Goal: Check status: Check status

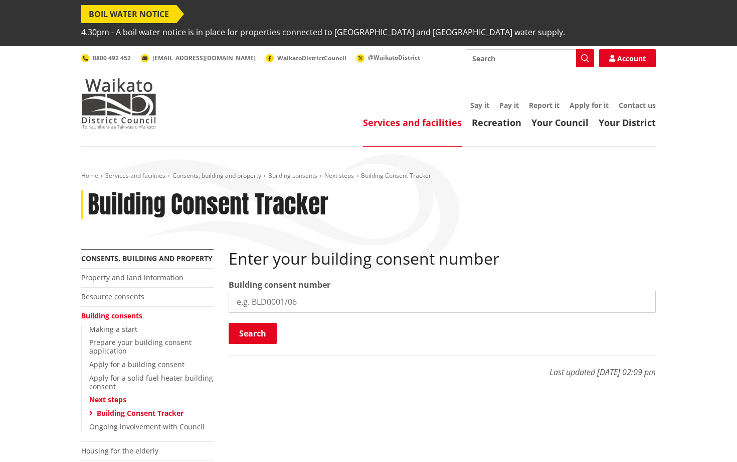
click at [295, 290] on input "search" at bounding box center [442, 301] width 427 height 22
type input "BLD1120/25"
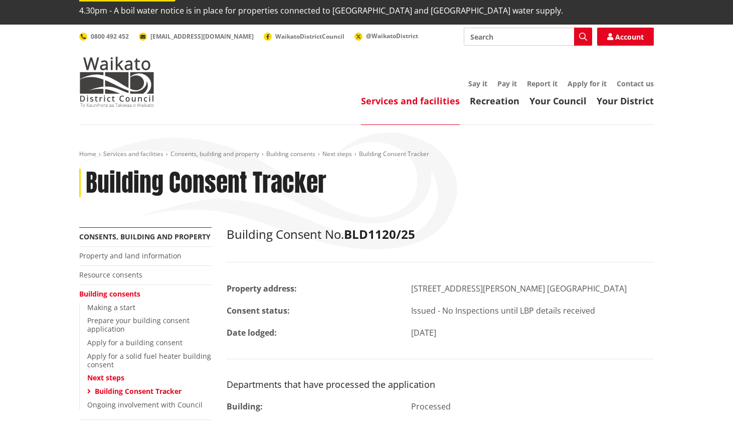
scroll to position [24, 0]
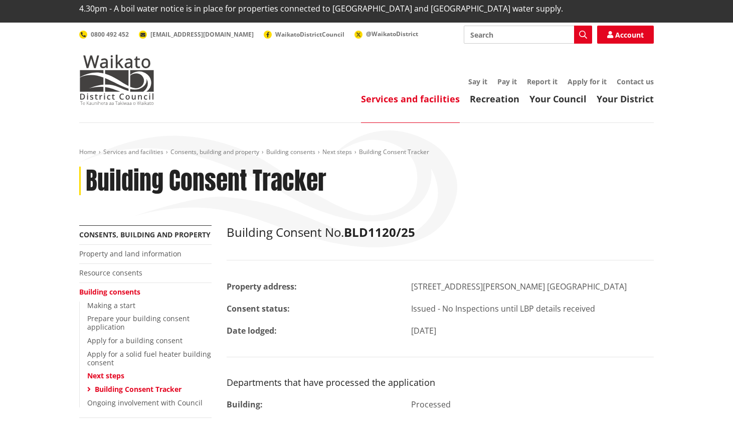
click at [487, 26] on input "Search" at bounding box center [528, 35] width 128 height 18
type input "chimney"
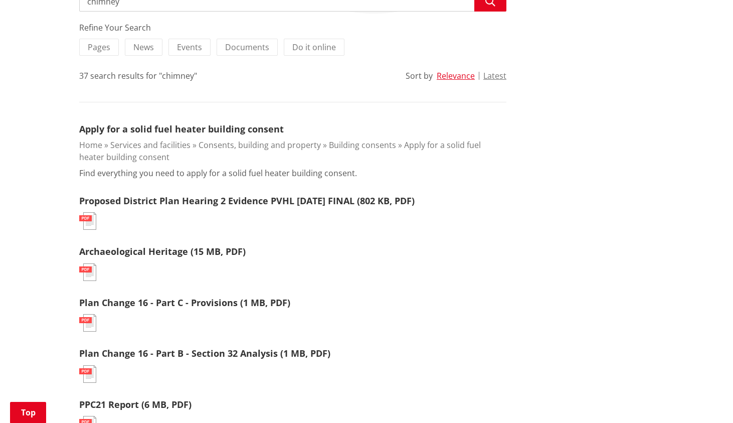
scroll to position [260, 0]
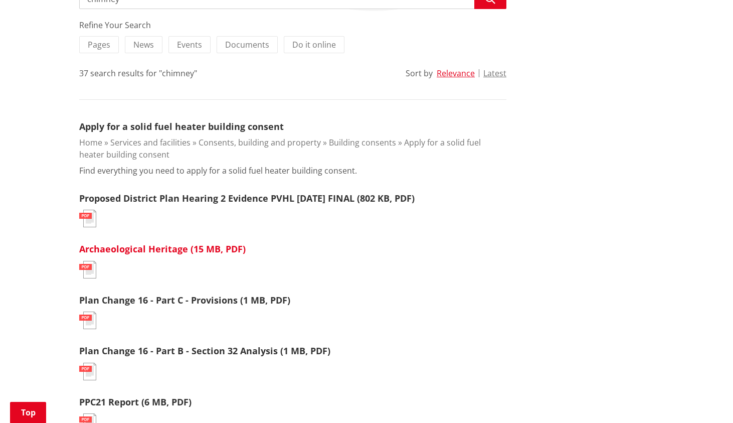
click at [152, 243] on link "Archaeological Heritage (15 MB, PDF)" at bounding box center [162, 249] width 167 height 12
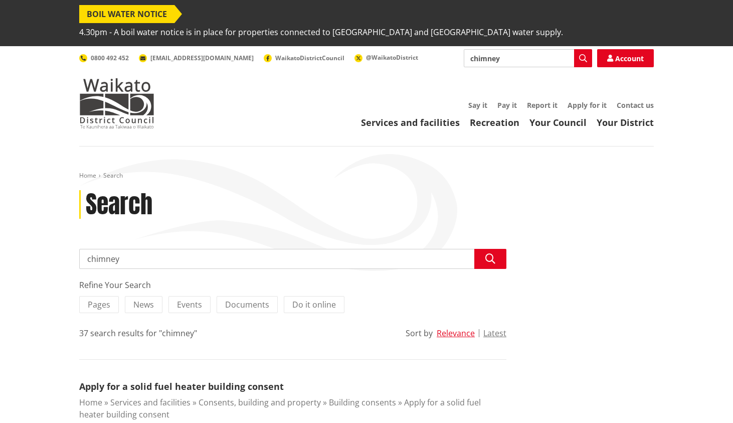
scroll to position [0, 0]
click at [558, 49] on input "chimney" at bounding box center [528, 58] width 128 height 18
type input "[STREET_ADDRESS][PERSON_NAME]"
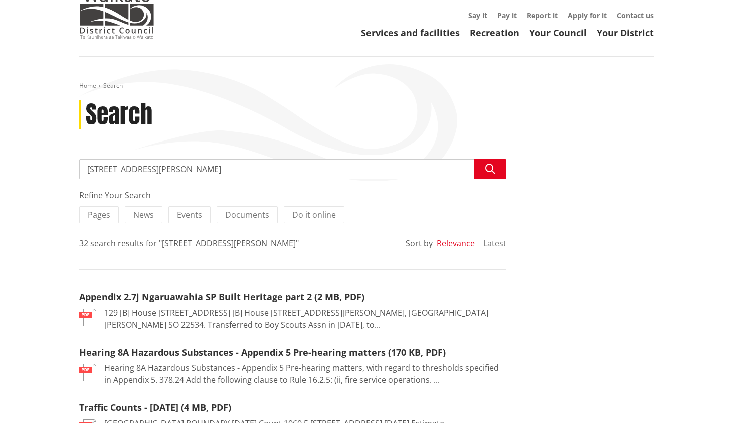
scroll to position [90, 0]
click at [296, 290] on link "Appendix 2.7j Ngaruawahia SP Built Heritage part 2 (2 MB, PDF)" at bounding box center [221, 296] width 285 height 12
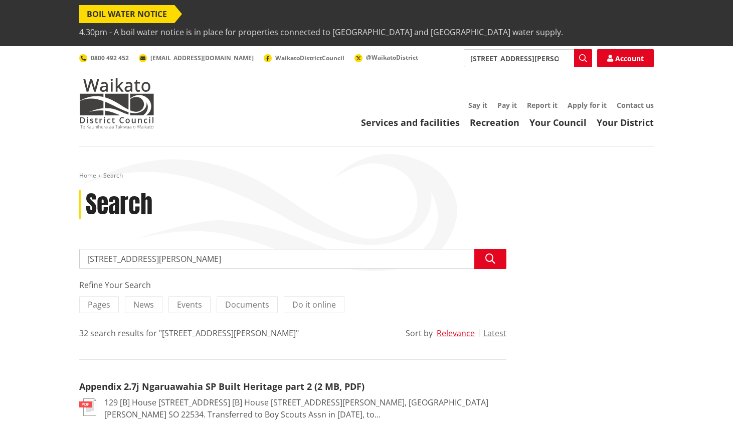
scroll to position [0, 0]
